Goal: Task Accomplishment & Management: Manage account settings

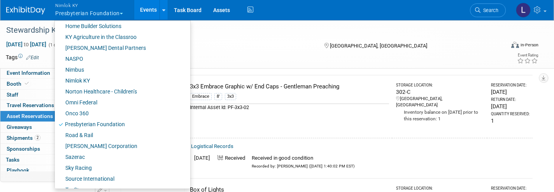
scroll to position [318, 0]
click at [95, 49] on link "[PERSON_NAME] Dental Partners" at bounding box center [120, 48] width 130 height 11
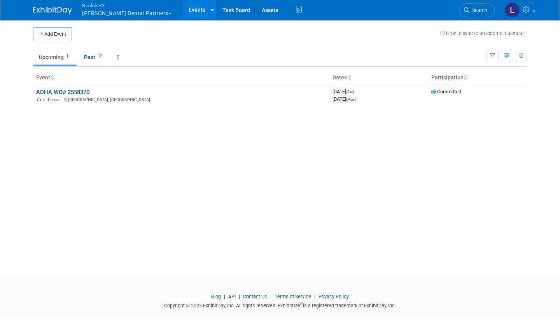
click at [73, 87] on td "ADHA WO# 2558370 In-Person Long Beach, CA" at bounding box center [181, 95] width 296 height 22
click at [74, 92] on link "ADHA WO# 2558370" at bounding box center [62, 92] width 53 height 7
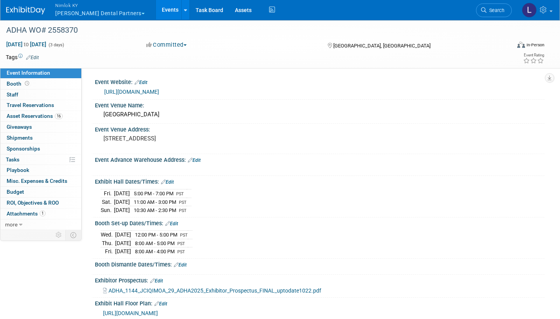
click at [41, 113] on span "Asset Reservations 16" at bounding box center [35, 116] width 56 height 6
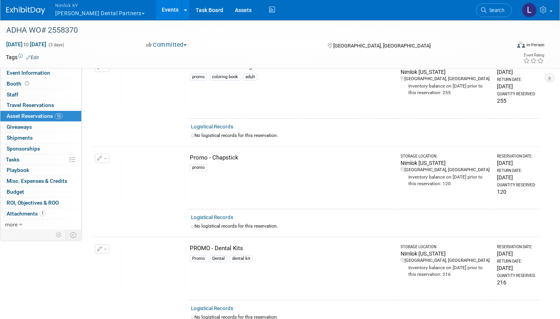
scroll to position [872, 0]
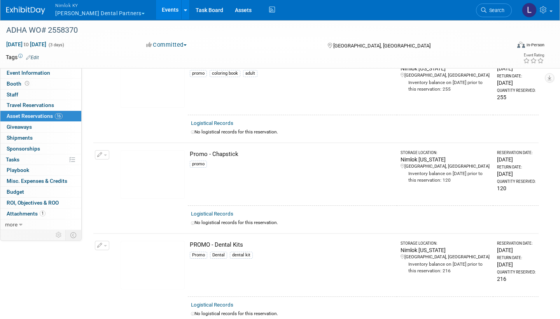
drag, startPoint x: 239, startPoint y: 213, endPoint x: 105, endPoint y: 147, distance: 149.1
click at [105, 150] on button "button" at bounding box center [102, 154] width 14 height 9
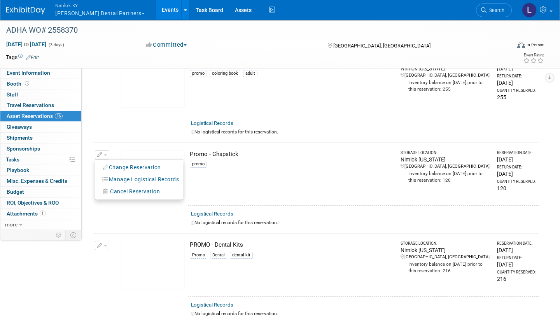
click at [118, 188] on span "Cancel Reservation" at bounding box center [135, 191] width 50 height 6
click at [191, 192] on link "Yes" at bounding box center [192, 198] width 23 height 12
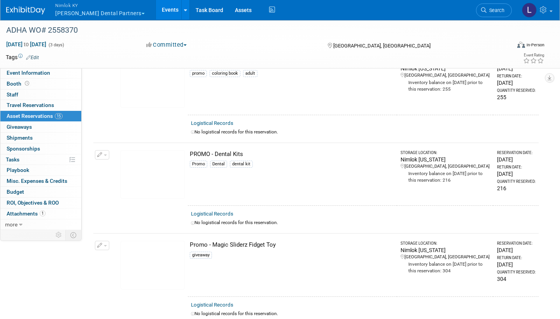
click at [229, 11] on link "Assets" at bounding box center [243, 9] width 28 height 19
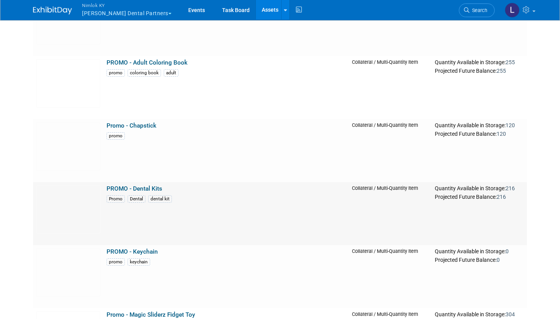
scroll to position [1112, 0]
click at [139, 124] on link "Promo - Chapstick" at bounding box center [132, 126] width 50 height 7
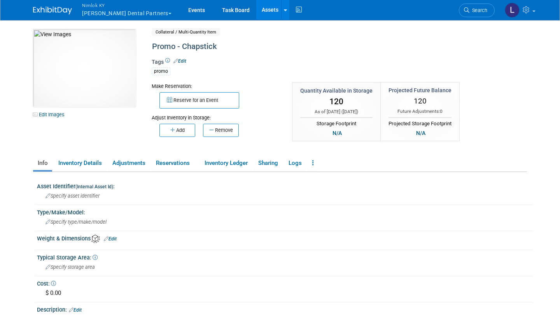
click at [314, 160] on icon at bounding box center [313, 163] width 2 height 6
click at [331, 191] on link "Archive Asset" at bounding box center [342, 191] width 68 height 13
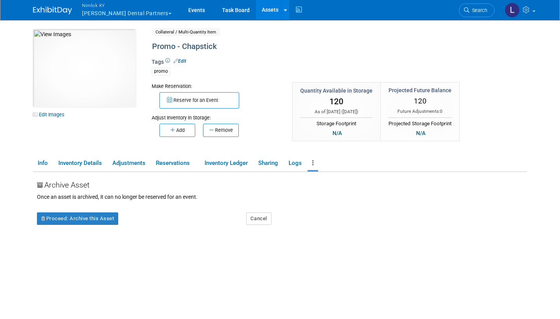
click at [89, 217] on button "Proceed: Archive this Asset" at bounding box center [77, 218] width 81 height 12
drag, startPoint x: 331, startPoint y: 191, endPoint x: 149, endPoint y: 221, distance: 183.9
click at [149, 221] on link "Yes" at bounding box center [145, 225] width 23 height 12
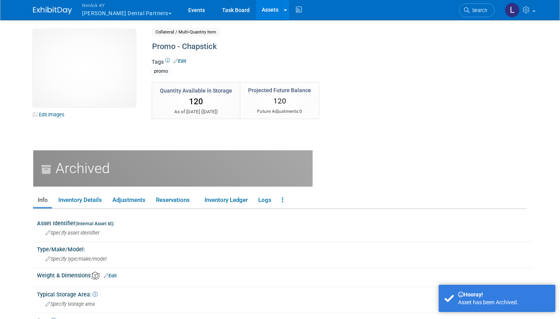
click at [256, 13] on link "Assets" at bounding box center [270, 9] width 28 height 19
